Goal: Navigation & Orientation: Find specific page/section

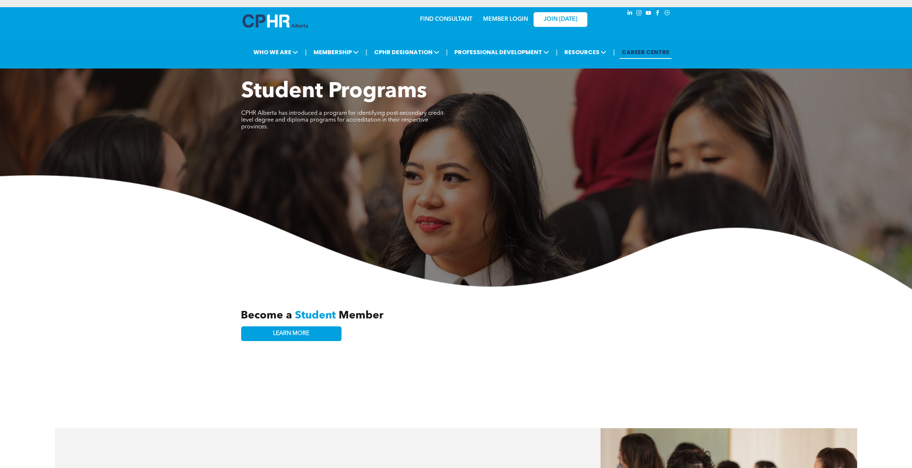
click at [635, 54] on link "CAREER CENTRE" at bounding box center [646, 52] width 52 height 13
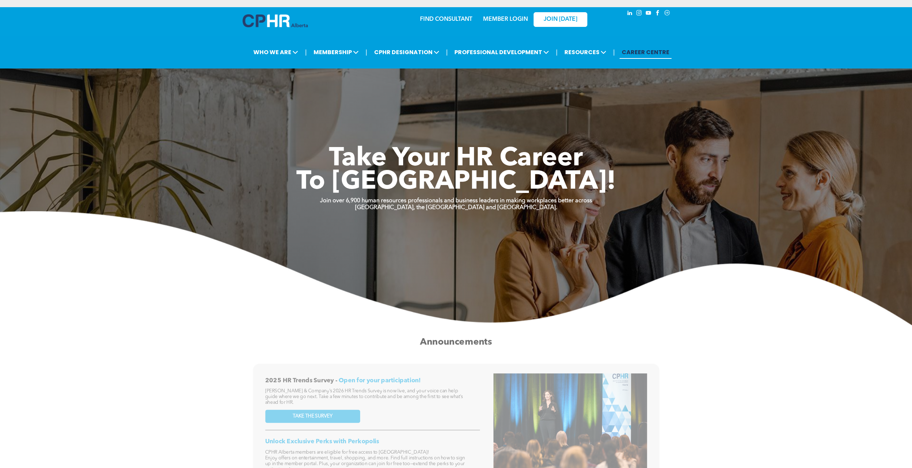
drag, startPoint x: 497, startPoint y: 27, endPoint x: 499, endPoint y: 21, distance: 5.8
click at [497, 27] on div "MEMBER LOGIN" at bounding box center [490, 19] width 66 height 23
click at [501, 19] on link "MEMBER LOGIN" at bounding box center [505, 19] width 45 height 6
click at [483, 16] on link "MEMBER LOGIN" at bounding box center [505, 19] width 45 height 6
